Goal: Task Accomplishment & Management: Manage account settings

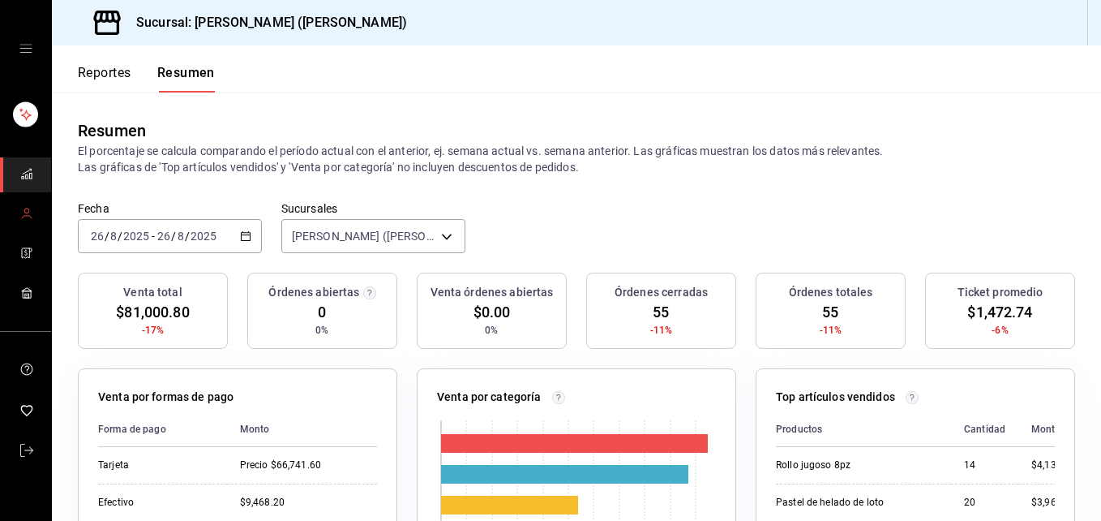
click at [33, 224] on link "mailbox folders" at bounding box center [25, 214] width 51 height 35
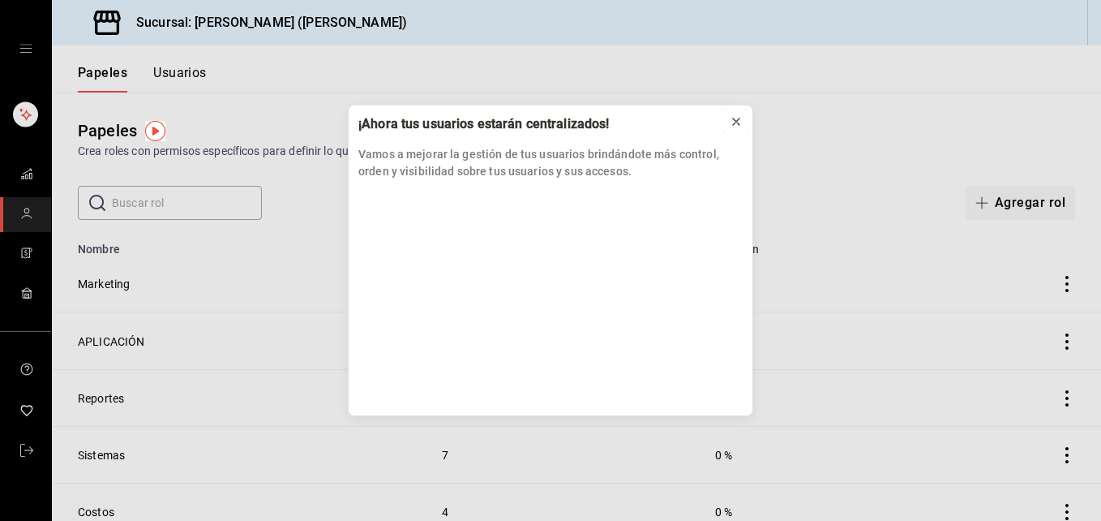
click at [727, 115] on button at bounding box center [736, 122] width 26 height 26
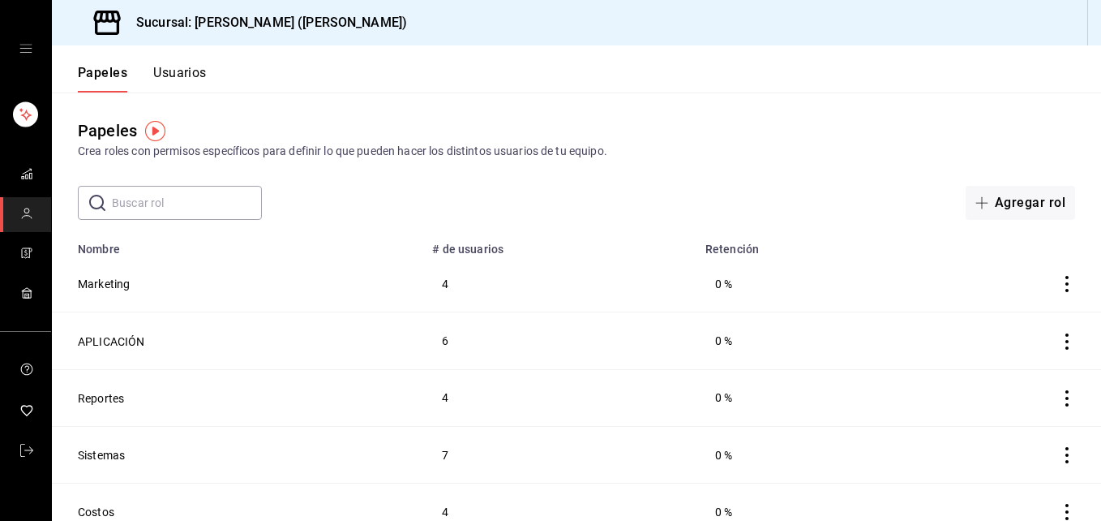
click at [114, 216] on input "text" at bounding box center [187, 202] width 150 height 32
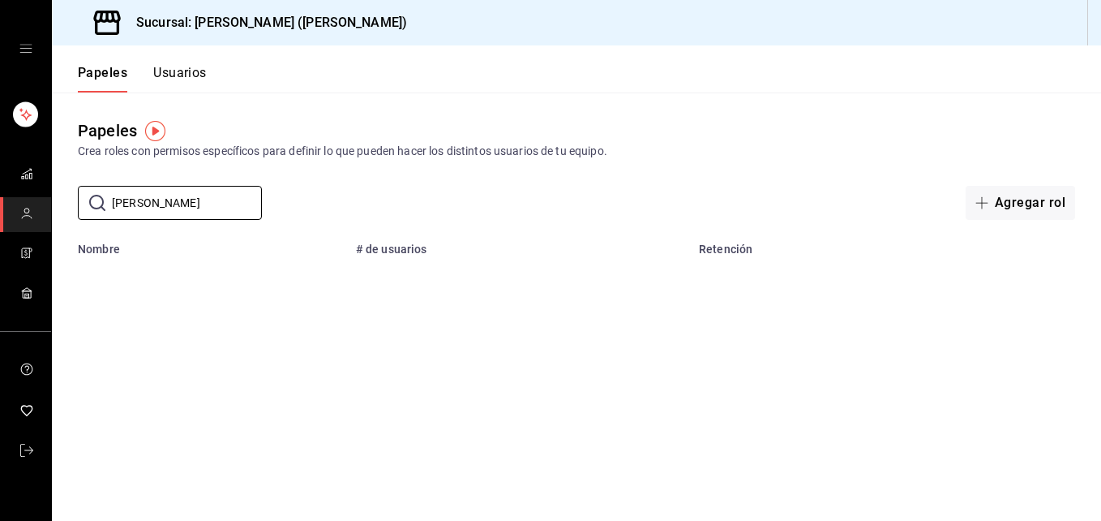
type input "[PERSON_NAME]"
click at [184, 71] on button "Usuarios" at bounding box center [180, 79] width 54 height 28
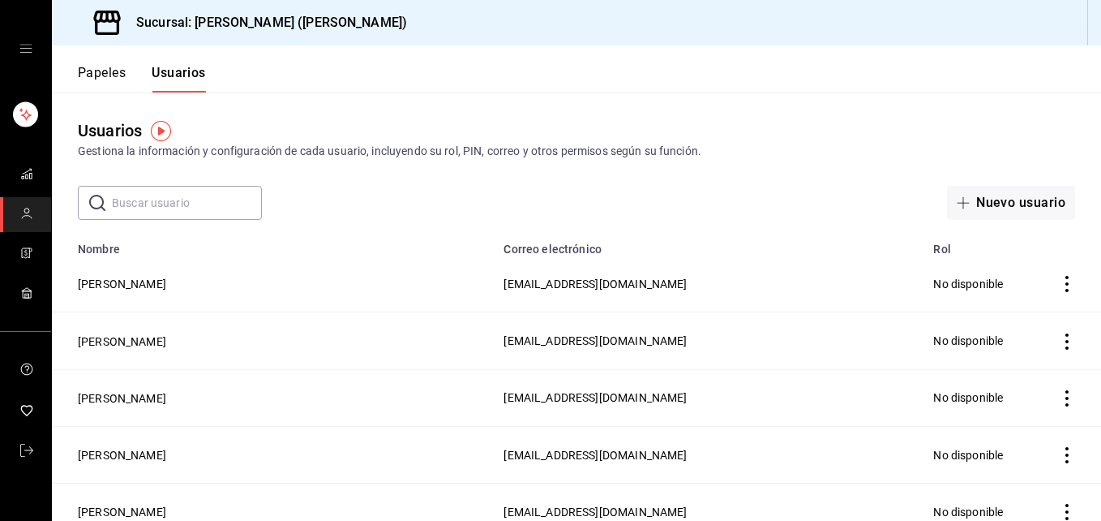
click at [219, 216] on input "text" at bounding box center [187, 202] width 150 height 32
type input "[PERSON_NAME]"
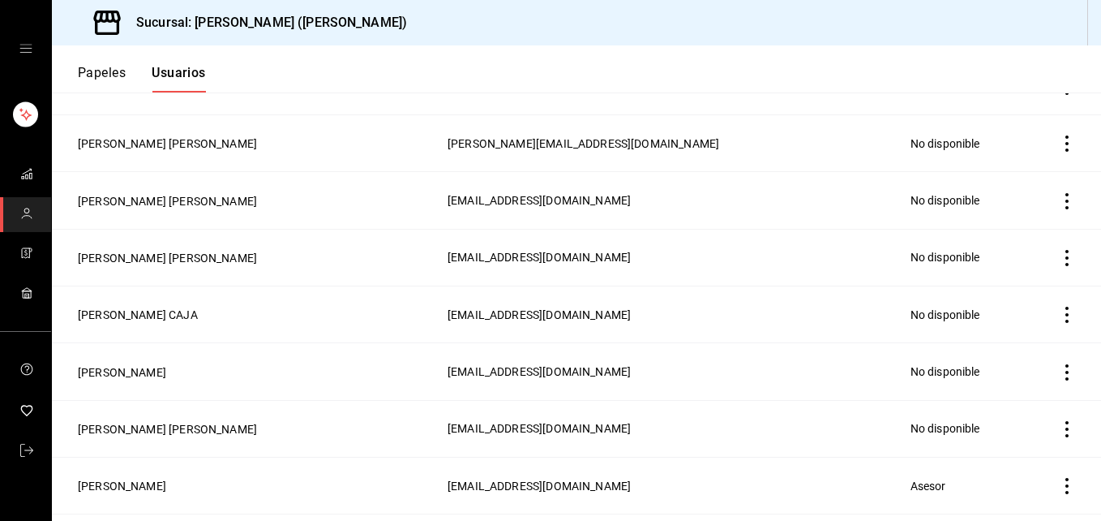
scroll to position [568, 0]
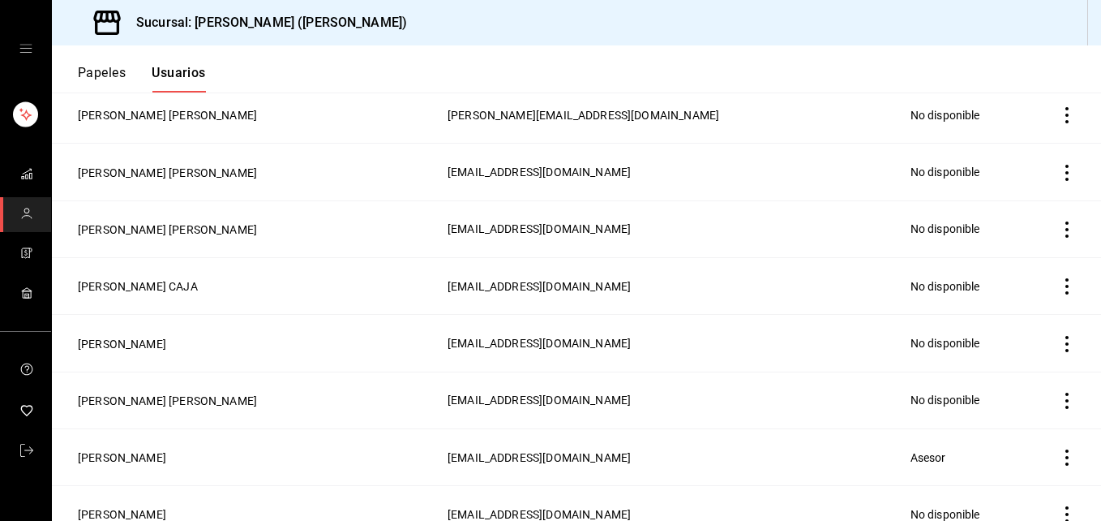
click at [1061, 449] on icon "Acciones" at bounding box center [1067, 457] width 16 height 16
click at [703, 461] on div at bounding box center [550, 260] width 1101 height 521
drag, startPoint x: 105, startPoint y: 441, endPoint x: 152, endPoint y: 413, distance: 54.9
click at [106, 449] on button "[PERSON_NAME]" at bounding box center [122, 457] width 88 height 16
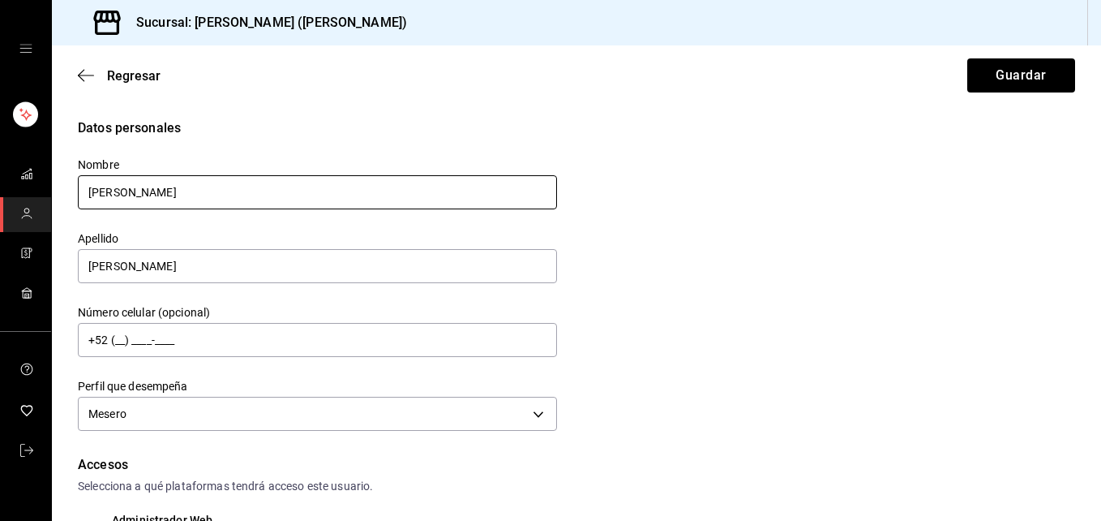
drag, startPoint x: 256, startPoint y: 202, endPoint x: 255, endPoint y: 193, distance: 9.1
click at [255, 202] on input "[PERSON_NAME]" at bounding box center [317, 192] width 479 height 34
type input "D"
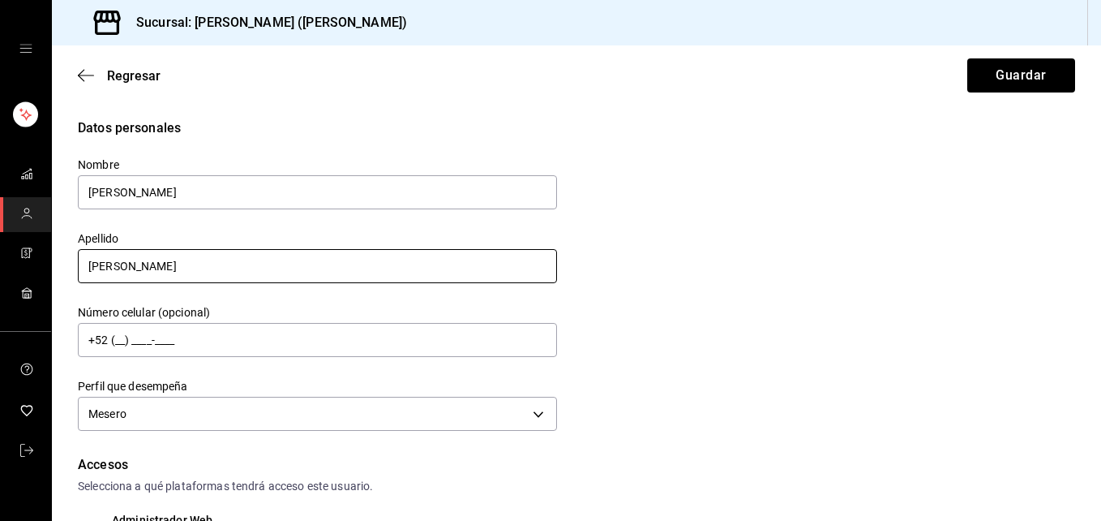
type input "[PERSON_NAME]"
click at [320, 268] on input "[PERSON_NAME]" at bounding box center [317, 266] width 479 height 34
type input "B"
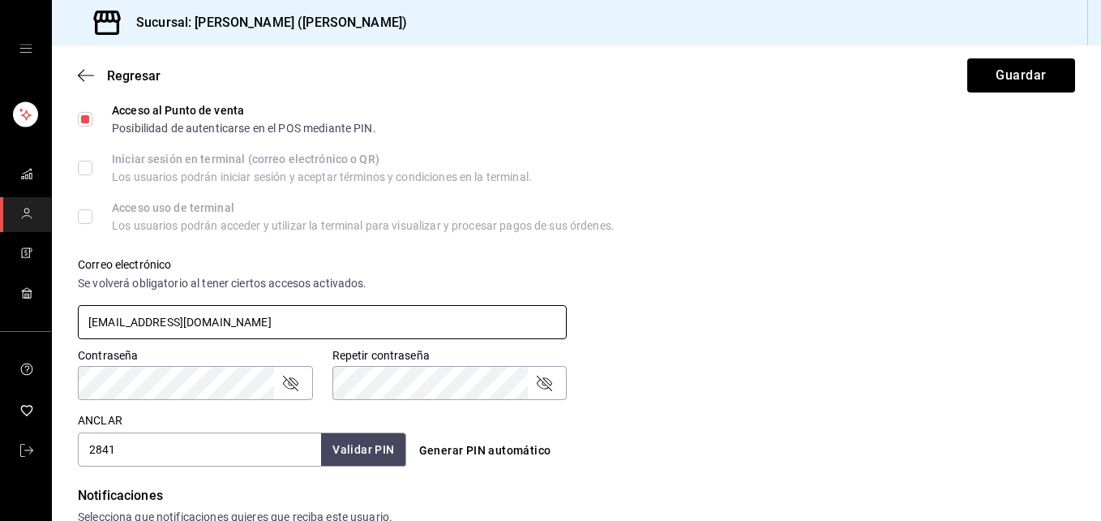
scroll to position [486, 0]
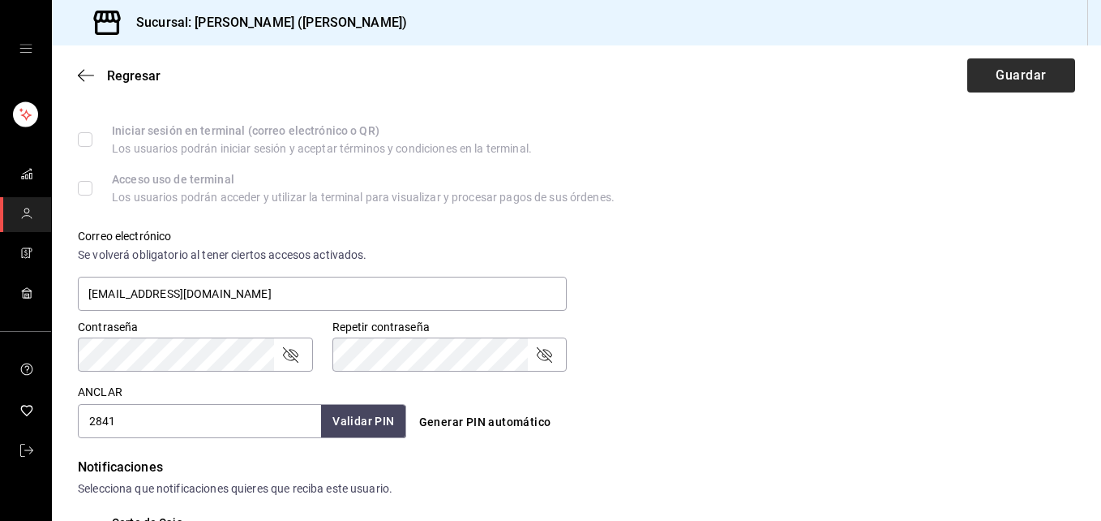
type input "[PERSON_NAME]"
click at [998, 72] on button "Guardar" at bounding box center [1021, 75] width 108 height 34
